Goal: Information Seeking & Learning: Learn about a topic

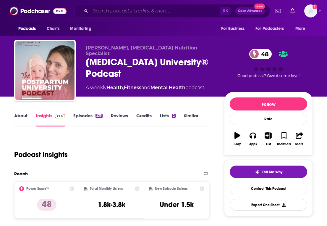
click at [107, 12] on input "Search podcasts, credits, & more..." at bounding box center [155, 10] width 129 height 9
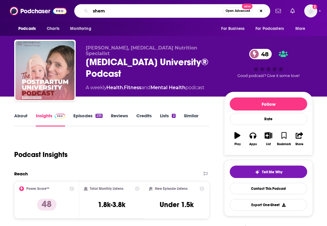
type input "shemd"
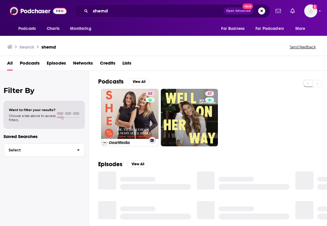
click at [133, 99] on link "63 SHE MD" at bounding box center [129, 117] width 57 height 57
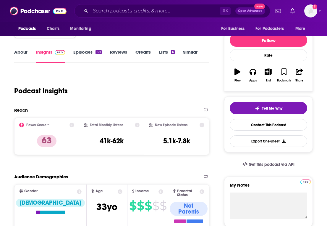
scroll to position [64, 0]
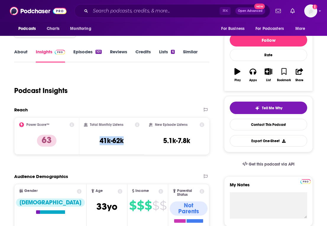
copy h3 "41k-62k"
drag, startPoint x: 97, startPoint y: 141, endPoint x: 124, endPoint y: 141, distance: 26.6
click at [124, 141] on div "Total Monthly Listens 41k-62k" at bounding box center [112, 135] width 56 height 27
